Goal: Task Accomplishment & Management: Manage account settings

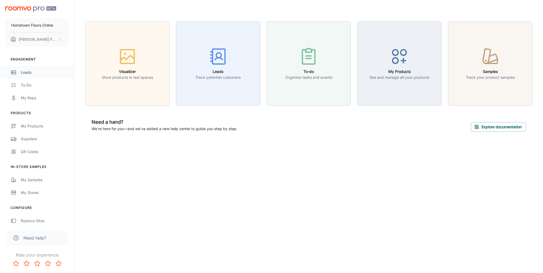
click at [32, 72] on div "Leads" at bounding box center [45, 72] width 48 height 6
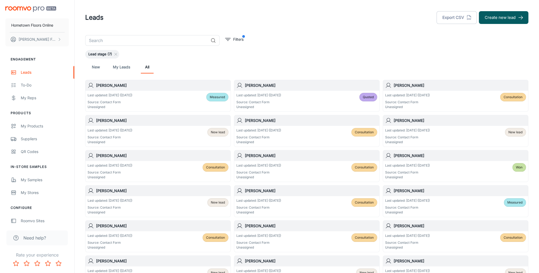
click at [116, 67] on link "My Leads" at bounding box center [121, 67] width 17 height 13
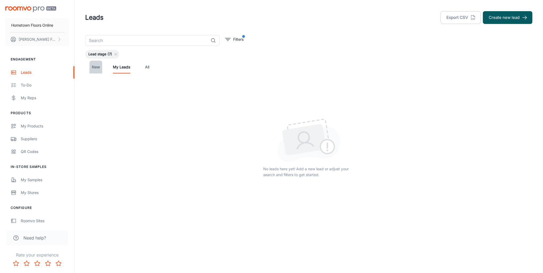
click at [97, 68] on link "New" at bounding box center [95, 67] width 13 height 13
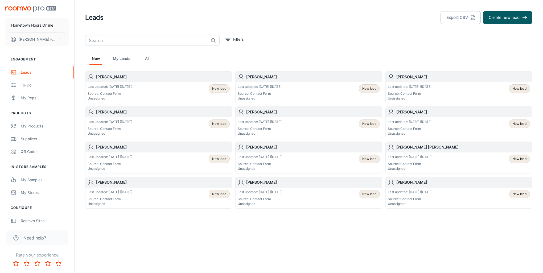
click at [125, 59] on link "My Leads" at bounding box center [121, 58] width 17 height 13
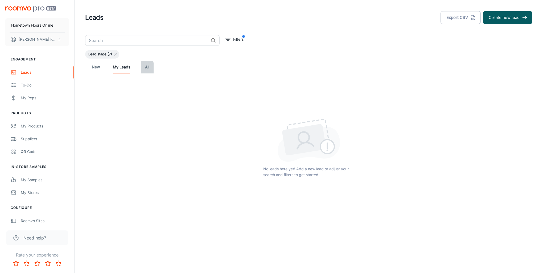
click at [147, 65] on link "All" at bounding box center [147, 67] width 13 height 13
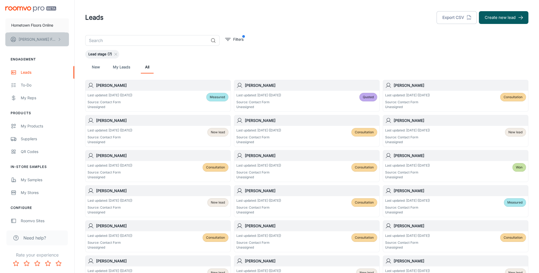
click at [57, 40] on button "[PERSON_NAME]" at bounding box center [37, 39] width 64 height 14
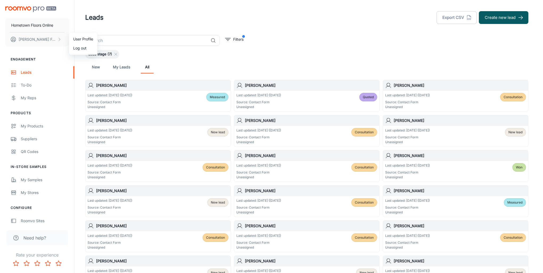
click at [54, 65] on div at bounding box center [271, 136] width 543 height 273
